Goal: Find specific page/section: Find specific page/section

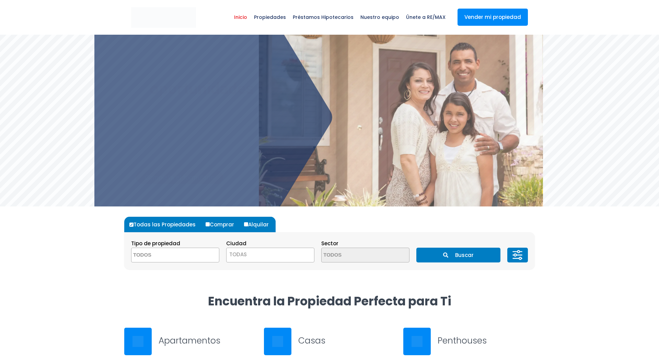
select select
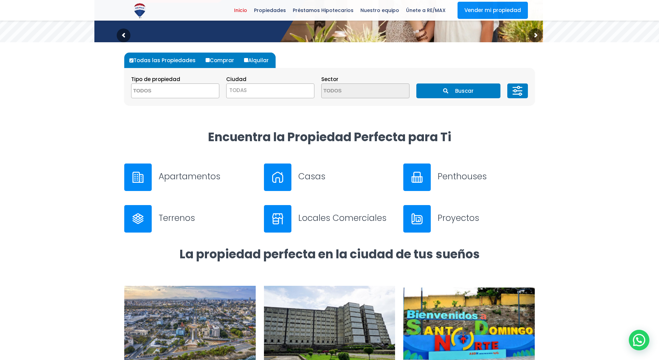
scroll to position [97, 0]
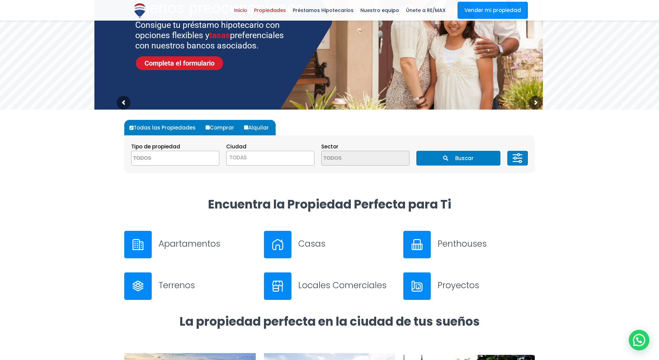
click at [272, 15] on span "Propiedades" at bounding box center [270, 10] width 39 height 10
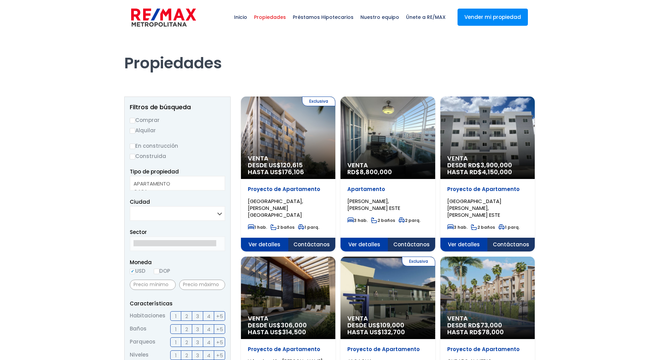
select select
